Goal: Information Seeking & Learning: Find specific fact

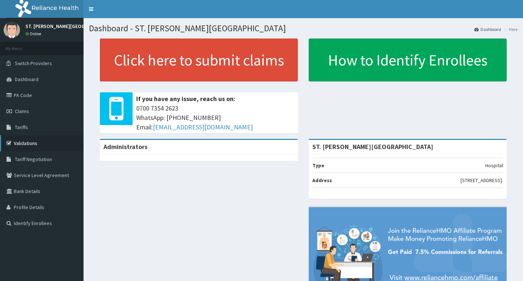
click at [25, 144] on link "Validations" at bounding box center [41, 143] width 83 height 16
click at [29, 122] on link "Tariffs" at bounding box center [41, 127] width 83 height 16
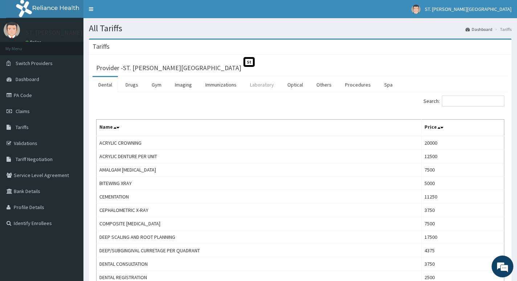
click at [265, 85] on link "Laboratory" at bounding box center [262, 84] width 36 height 15
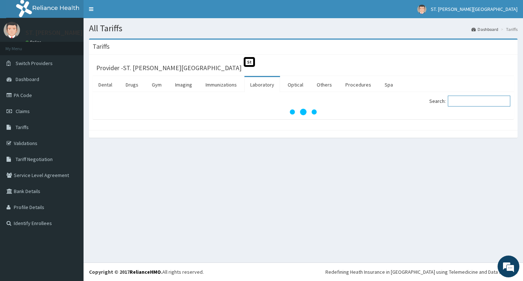
click at [478, 103] on input "Search:" at bounding box center [479, 100] width 62 height 11
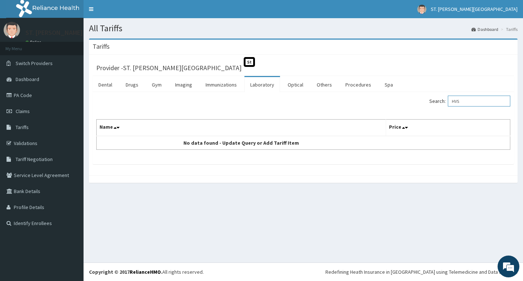
click at [481, 103] on input "HVS" at bounding box center [479, 100] width 62 height 11
type input "H"
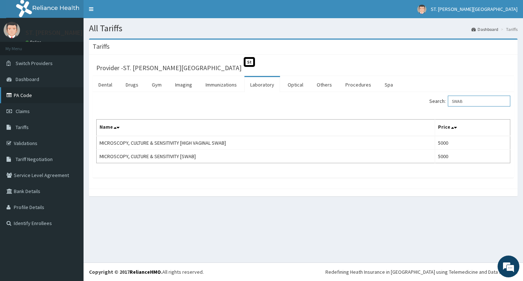
type input "SWAB"
click at [25, 92] on link "PA Code" at bounding box center [41, 95] width 83 height 16
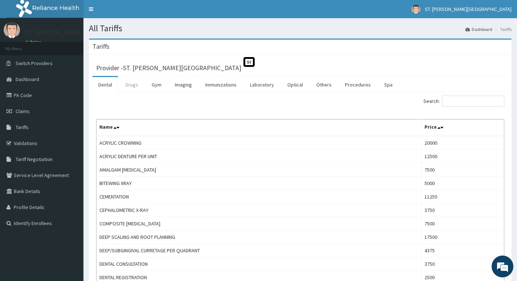
click at [142, 84] on link "Drugs" at bounding box center [132, 84] width 24 height 15
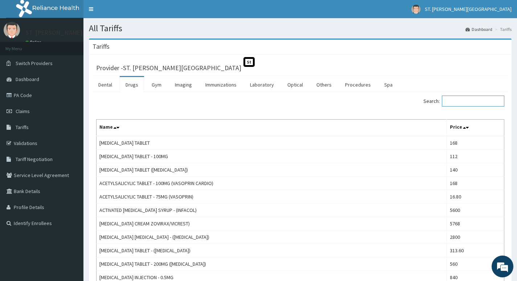
click at [461, 102] on input "Search:" at bounding box center [473, 100] width 62 height 11
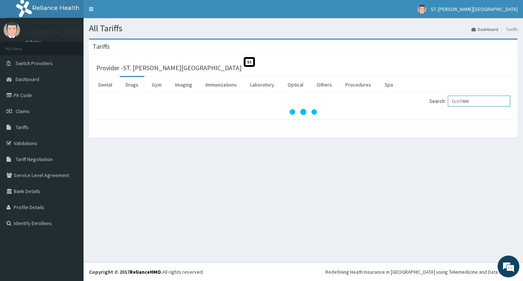
click at [487, 101] on input "CLOTRIM" at bounding box center [479, 100] width 62 height 11
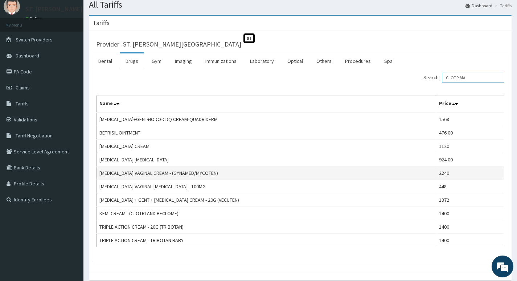
scroll to position [36, 0]
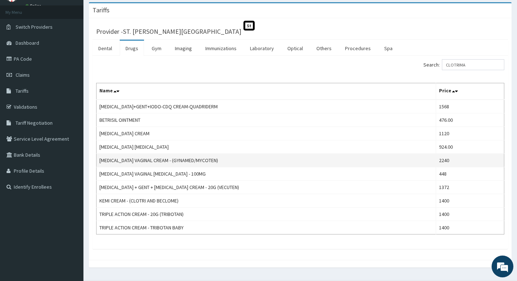
click at [407, 160] on td "CLOTRIMAZOLE VAGINAL CREAM - (GYNAMED/MYCOTEN)" at bounding box center [267, 160] width 340 height 13
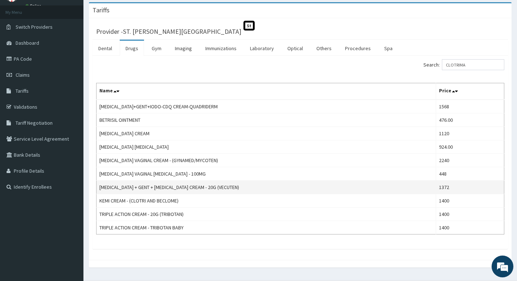
scroll to position [54, 0]
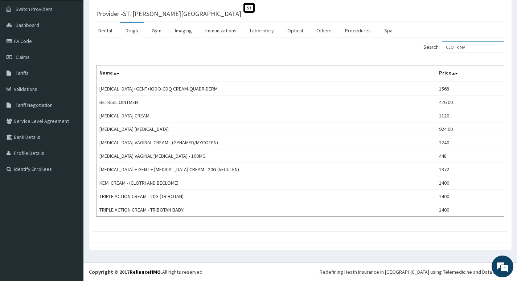
click at [477, 46] on input "CLOTRIMA" at bounding box center [473, 46] width 62 height 11
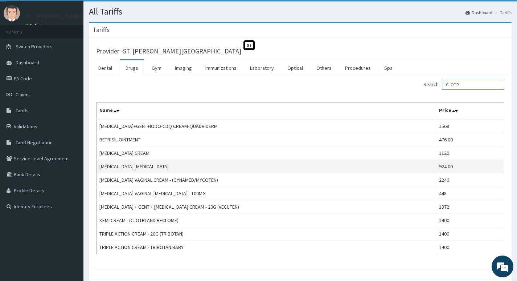
scroll to position [0, 0]
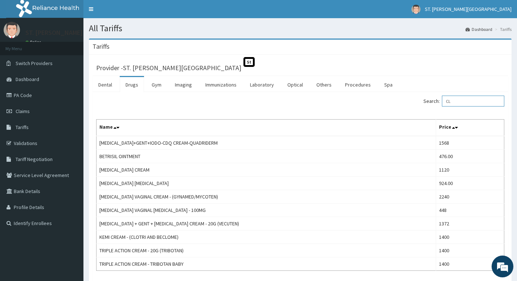
type input "C"
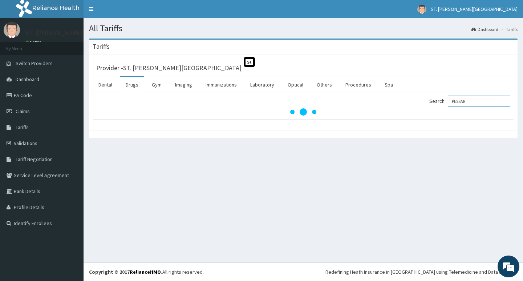
type input "PESSAR"
